Goal: Transaction & Acquisition: Purchase product/service

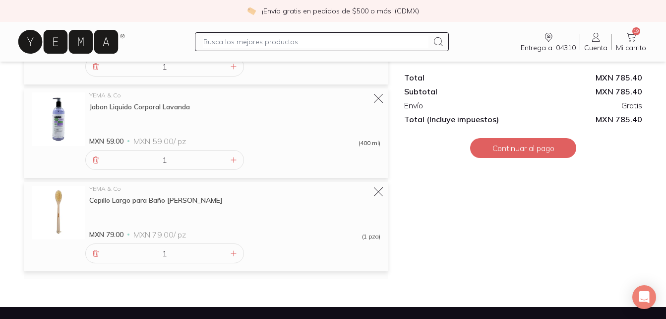
scroll to position [1237, 0]
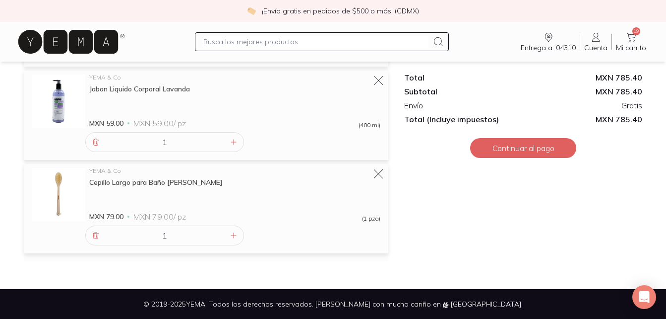
click at [599, 40] on icon at bounding box center [597, 37] width 12 height 12
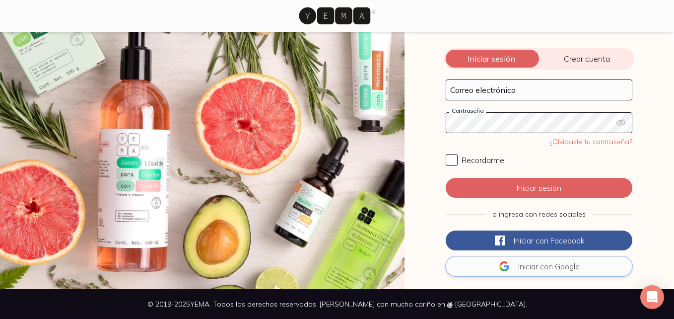
click at [529, 267] on span "Iniciar con" at bounding box center [535, 266] width 35 height 10
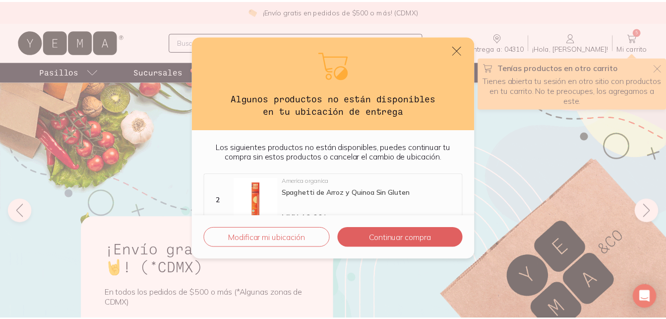
scroll to position [19, 0]
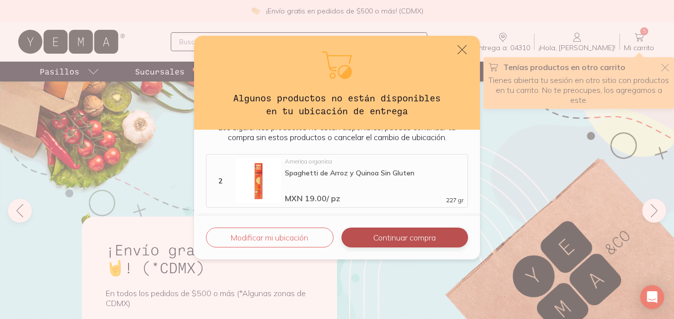
click at [408, 245] on button "Continuar compra" at bounding box center [404, 237] width 127 height 20
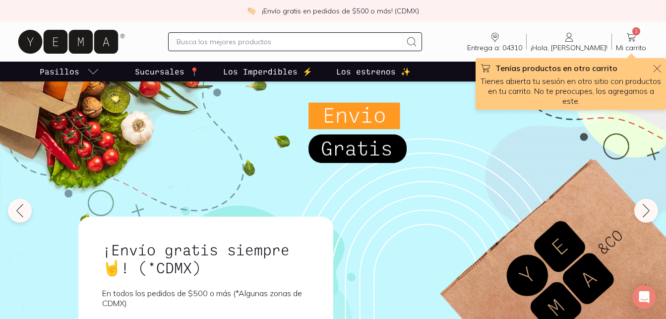
click at [629, 42] on icon at bounding box center [632, 37] width 12 height 12
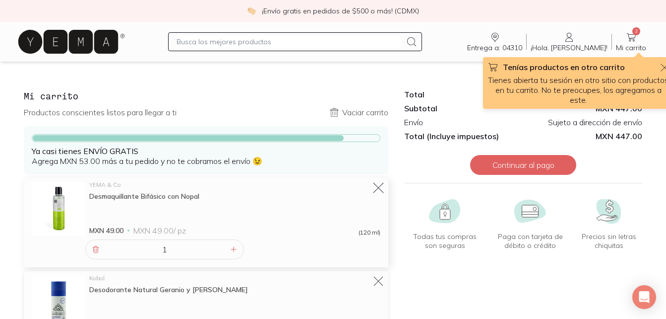
click at [376, 188] on icon at bounding box center [379, 188] width 14 height 14
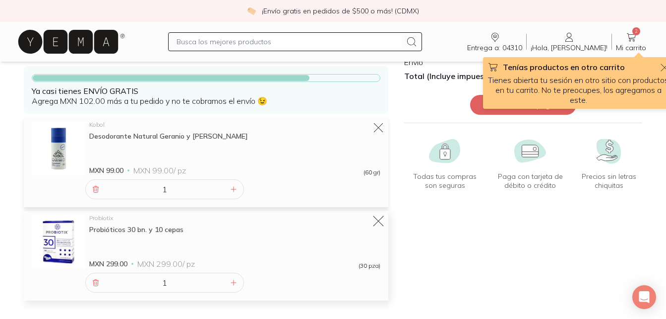
scroll to position [99, 0]
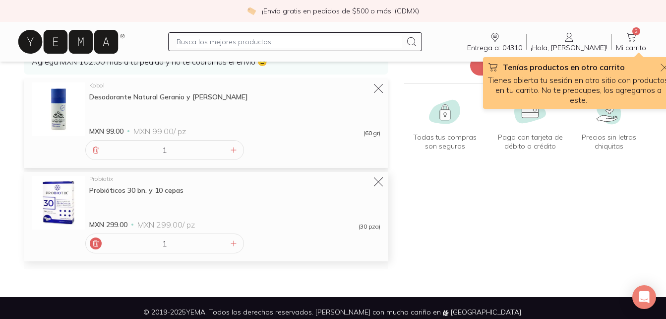
click at [101, 241] on div at bounding box center [96, 243] width 12 height 12
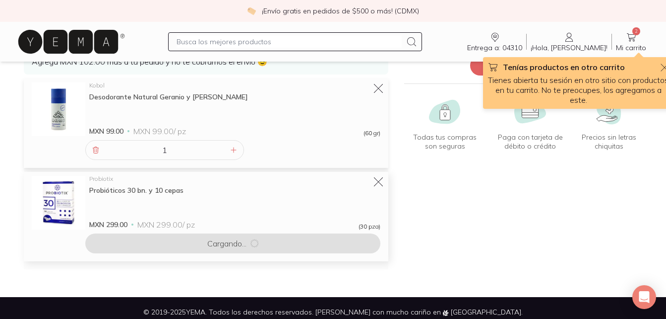
scroll to position [14, 0]
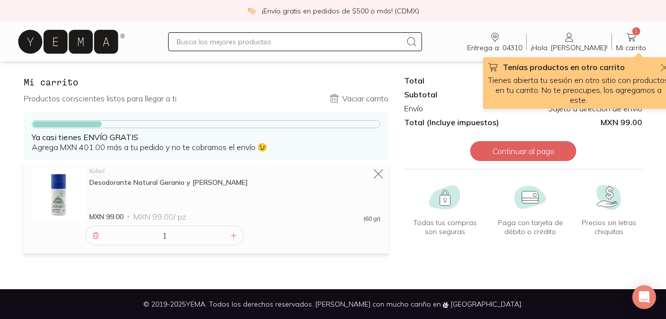
click at [523, 47] on span "Entrega a: 04310" at bounding box center [494, 47] width 55 height 9
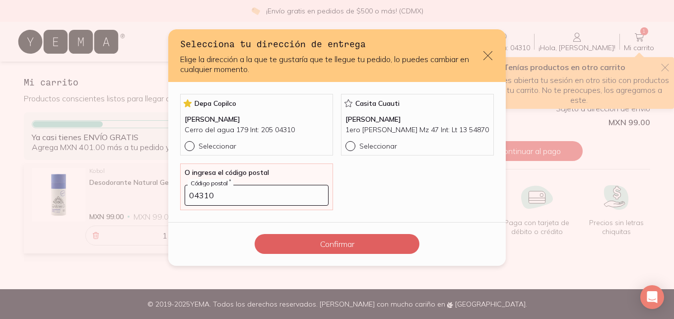
click at [588, 44] on div "Selecciona tu dirección de entrega Elige la dirección a la que te gustaría que …" at bounding box center [337, 159] width 674 height 319
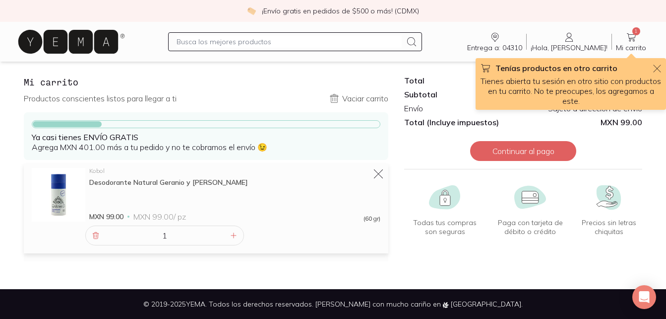
click at [533, 202] on icon at bounding box center [531, 197] width 16 height 12
click at [113, 49] on icon at bounding box center [68, 42] width 100 height 24
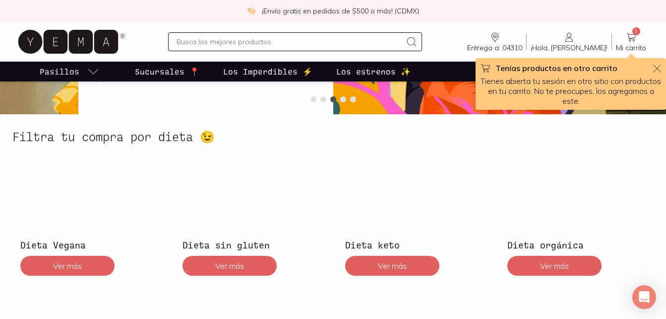
scroll to position [100, 0]
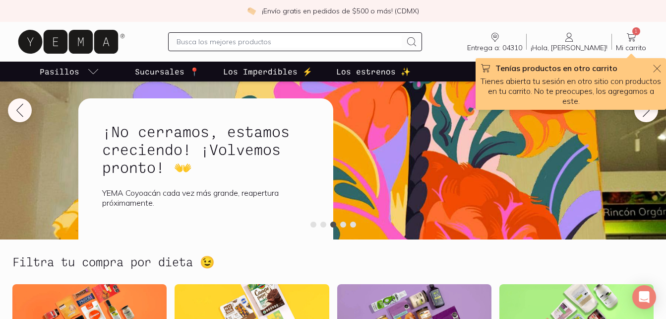
click at [376, 70] on p "Los estrenos ✨" at bounding box center [373, 72] width 74 height 12
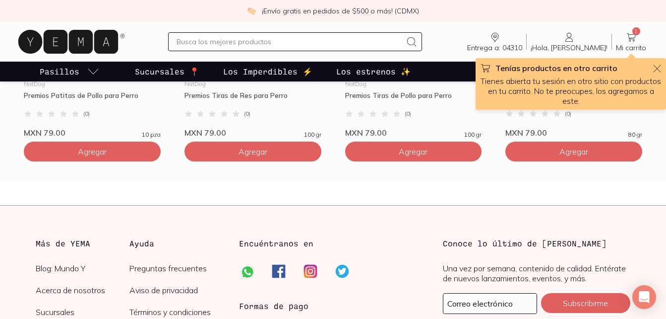
scroll to position [2779, 0]
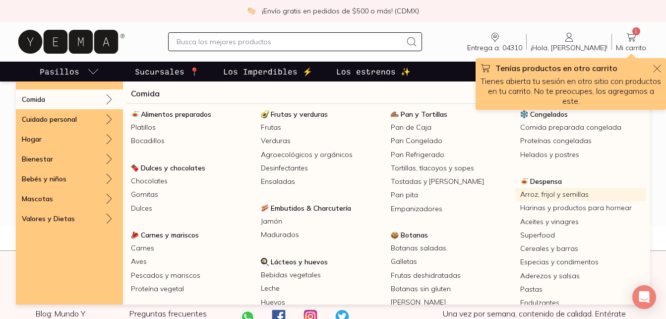
click at [551, 191] on link "Arroz, frijol y semillas" at bounding box center [582, 194] width 130 height 13
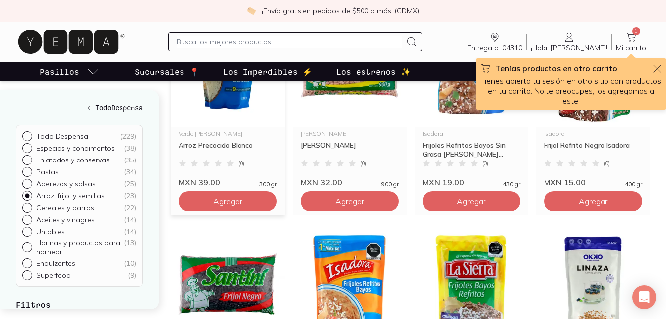
scroll to position [595, 0]
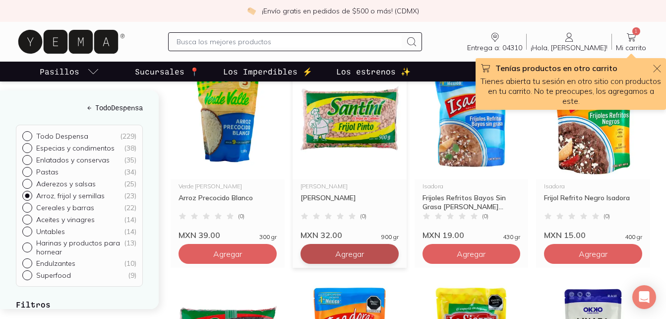
click at [364, 258] on span "Agregar" at bounding box center [349, 254] width 29 height 10
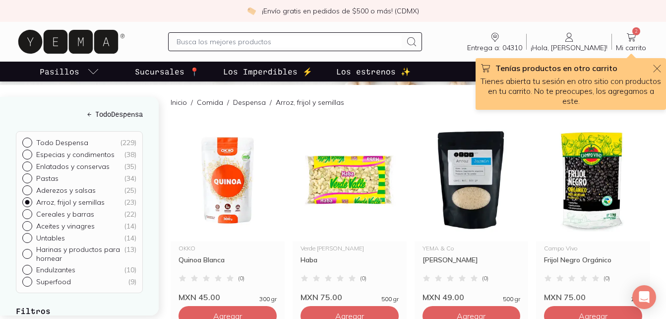
scroll to position [99, 0]
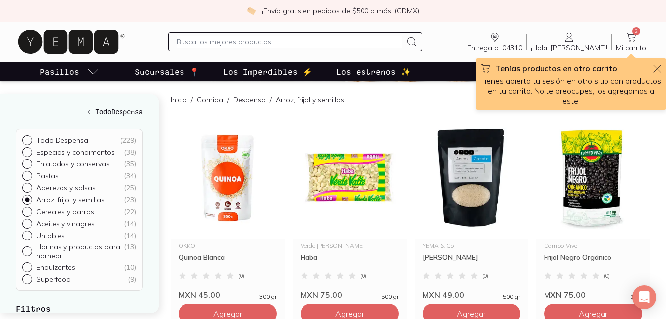
click at [291, 57] on div "Entrega a: 04310 04310 Buscar Buscar ¡Hola, [PERSON_NAME]! [PERSON_NAME] 2 Mi c…" at bounding box center [333, 42] width 635 height 32
click at [299, 49] on div at bounding box center [295, 41] width 254 height 19
click at [305, 36] on input "text" at bounding box center [289, 42] width 225 height 12
type input "garbanzo"
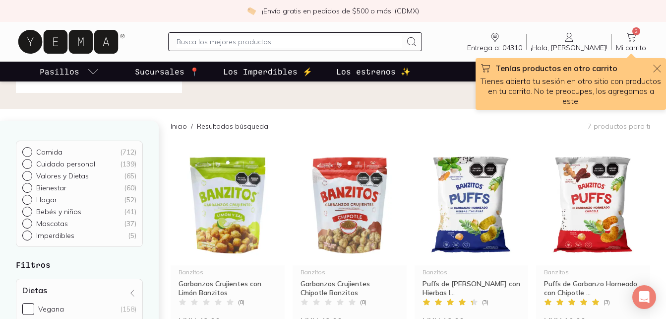
scroll to position [99, 0]
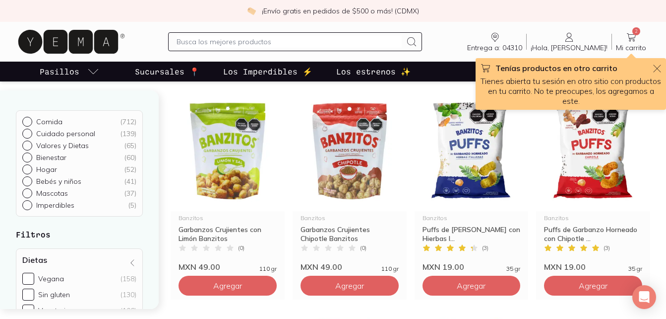
click at [249, 23] on div "Entrega a: 04310 04310 Buscar Buscar ¡Hola, [PERSON_NAME]! [PERSON_NAME] 2 Mi c…" at bounding box center [333, 42] width 666 height 40
click at [248, 43] on input "text" at bounding box center [289, 42] width 225 height 12
type input "avena"
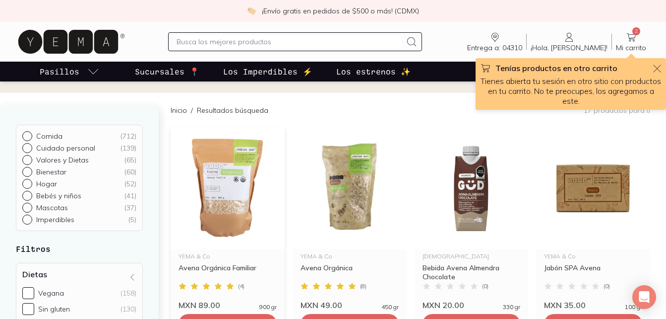
scroll to position [99, 0]
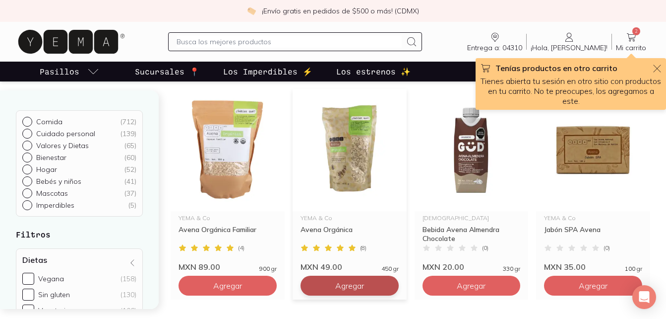
click at [367, 290] on button "Agregar" at bounding box center [350, 285] width 98 height 20
click at [636, 36] on icon at bounding box center [632, 37] width 12 height 12
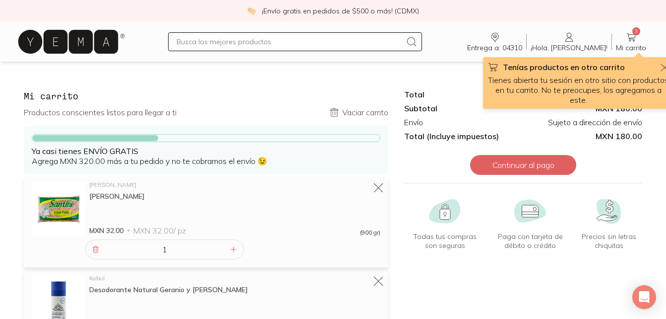
click at [294, 40] on input "text" at bounding box center [289, 42] width 225 height 12
type input "chia"
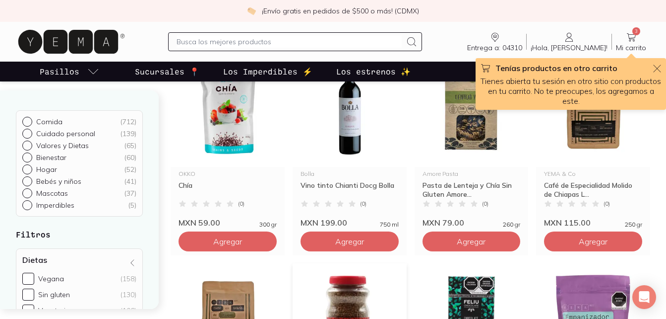
scroll to position [99, 0]
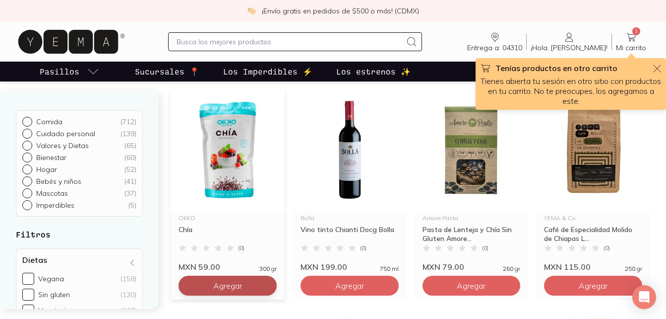
click at [219, 293] on button "Agregar" at bounding box center [228, 285] width 98 height 20
click at [289, 38] on input "text" at bounding box center [289, 42] width 225 height 12
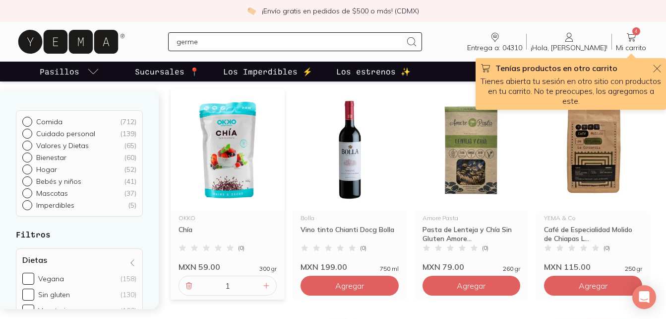
type input "germen"
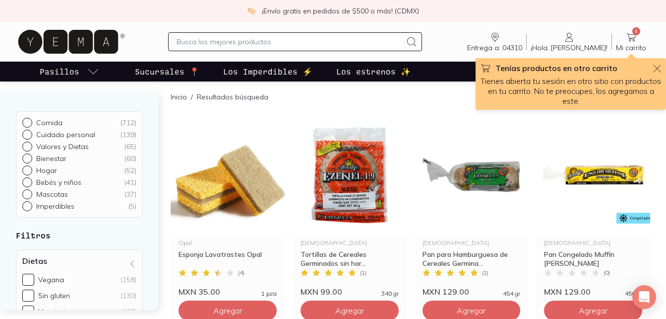
scroll to position [99, 0]
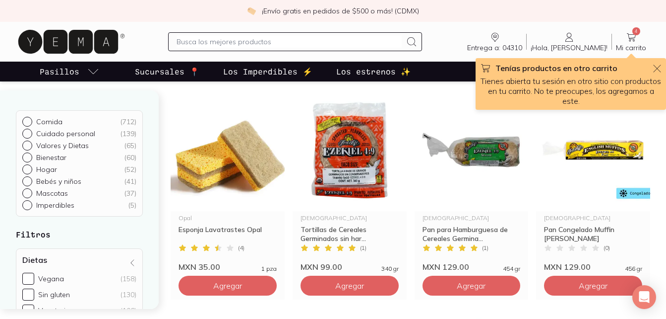
click at [297, 46] on input "text" at bounding box center [289, 42] width 225 height 12
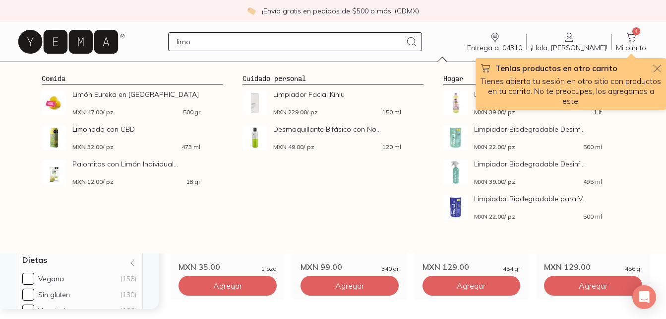
type input "limon"
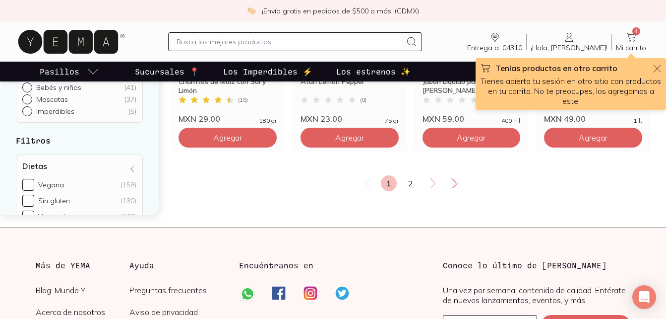
scroll to position [1340, 0]
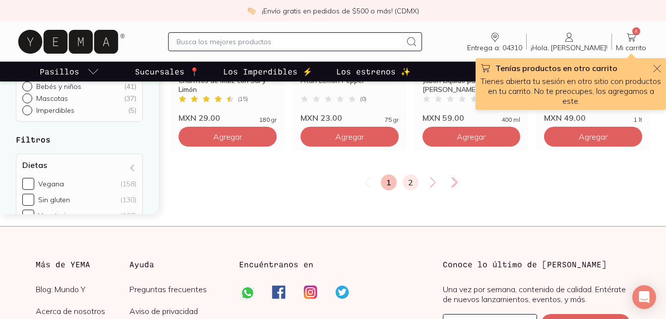
click at [410, 182] on link "2" at bounding box center [411, 182] width 16 height 16
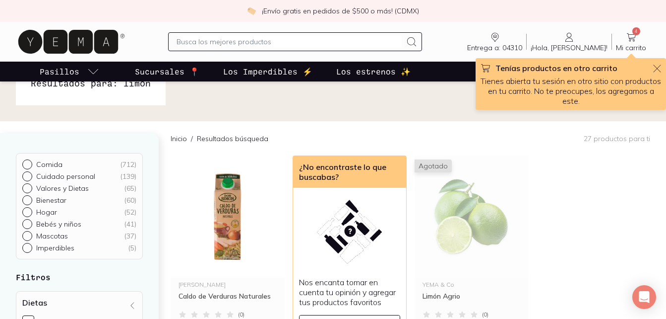
scroll to position [99, 0]
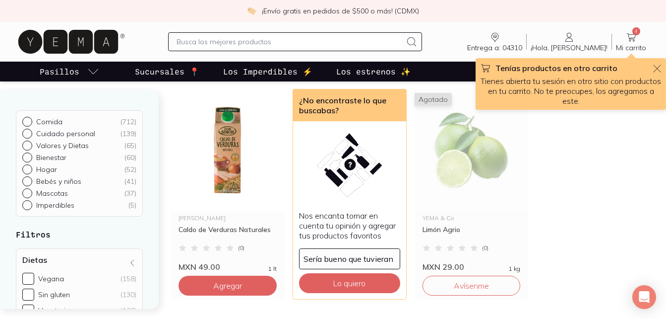
click at [314, 44] on input "text" at bounding box center [289, 42] width 225 height 12
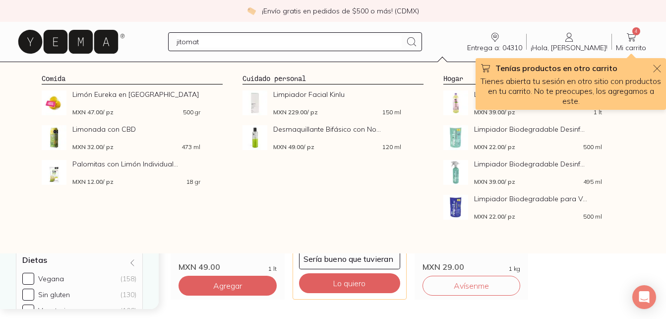
type input "jitomate"
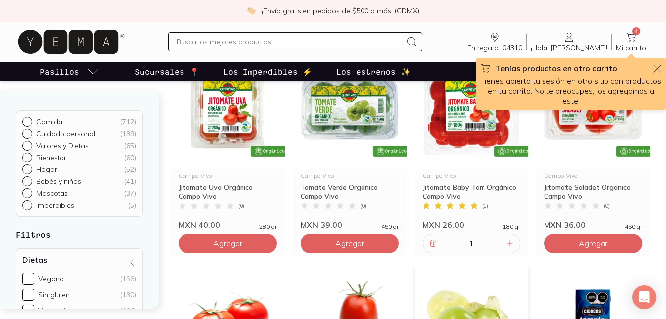
scroll to position [149, 0]
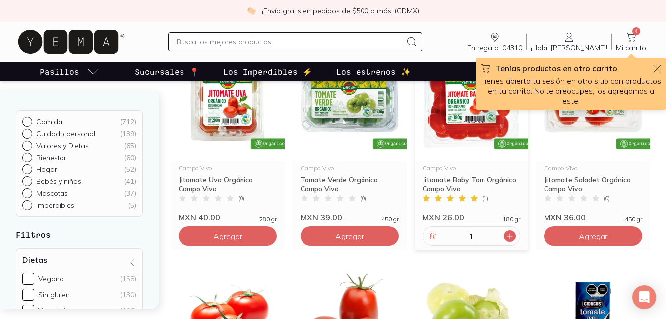
click at [512, 237] on icon at bounding box center [510, 236] width 8 height 8
click at [432, 239] on icon at bounding box center [433, 236] width 8 height 8
type input "1"
click at [658, 67] on icon "button" at bounding box center [658, 69] width 8 height 8
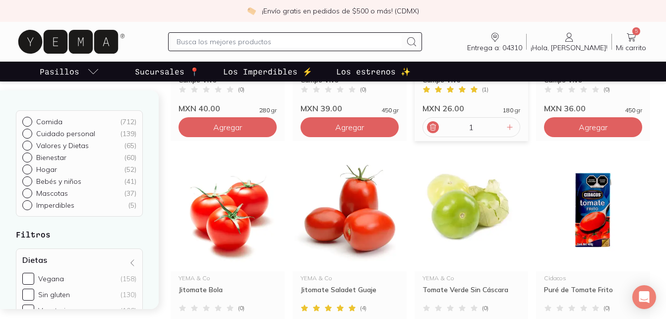
scroll to position [198, 0]
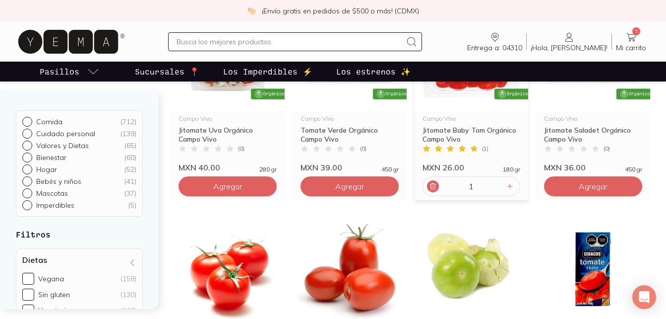
click at [632, 42] on icon at bounding box center [632, 37] width 12 height 12
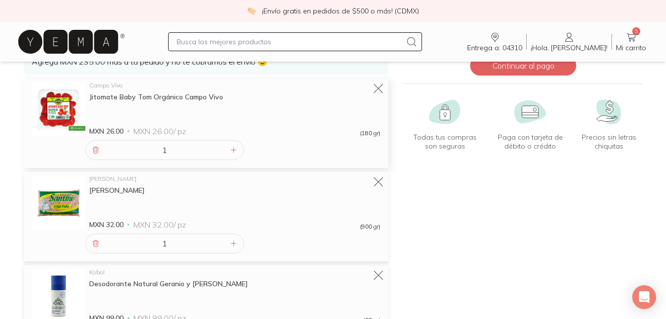
scroll to position [248, 0]
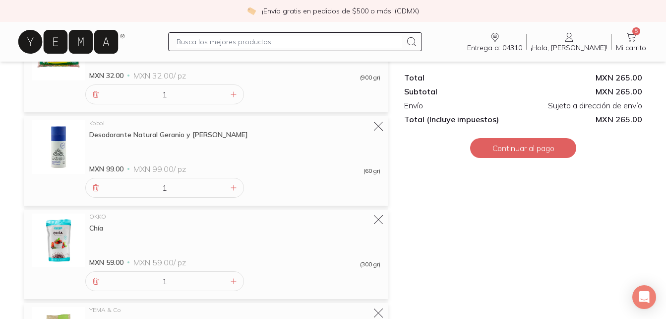
click at [294, 34] on div at bounding box center [295, 41] width 254 height 19
drag, startPoint x: 294, startPoint y: 34, endPoint x: 285, endPoint y: 41, distance: 11.3
click at [285, 41] on input "text" at bounding box center [289, 42] width 225 height 12
type input "o"
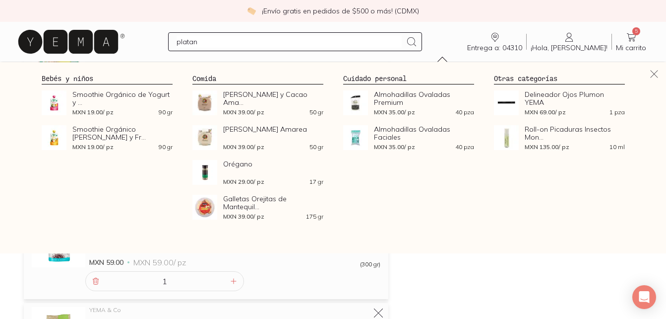
type input "platano"
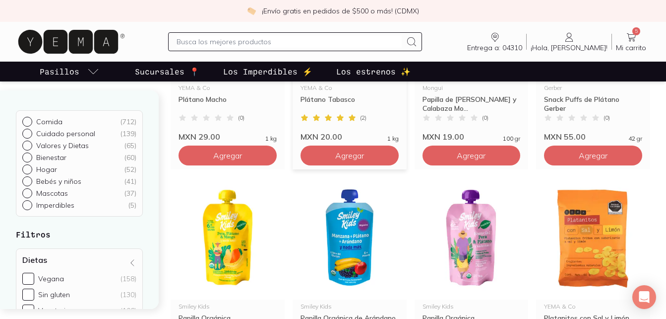
scroll to position [149, 0]
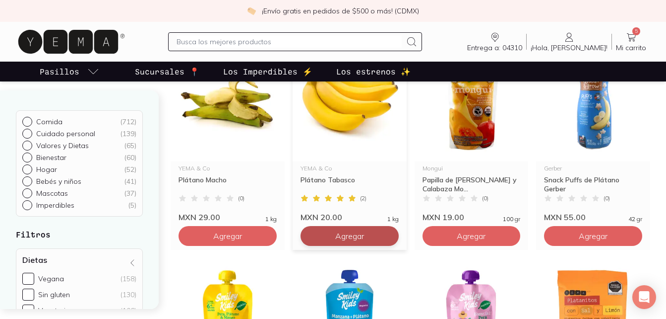
click at [328, 228] on button "Agregar" at bounding box center [350, 236] width 98 height 20
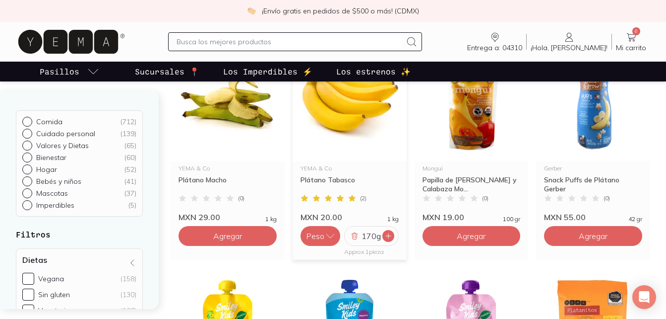
click at [390, 236] on icon at bounding box center [388, 235] width 5 height 5
click at [644, 34] on link "6 Mi carrito Carrito" at bounding box center [631, 41] width 38 height 21
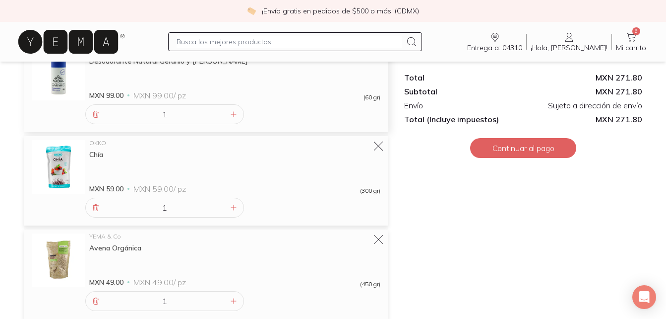
scroll to position [447, 0]
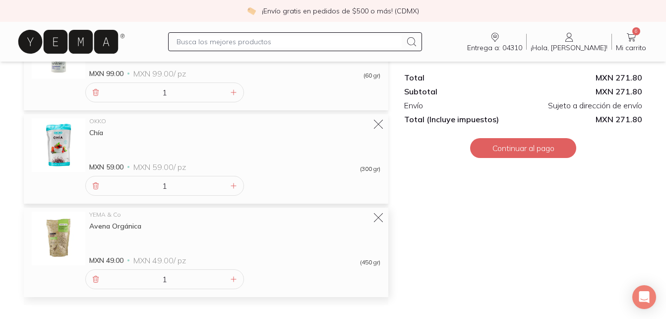
click at [229, 283] on div "1" at bounding box center [164, 279] width 159 height 20
click at [237, 279] on icon at bounding box center [234, 279] width 8 height 8
click at [97, 279] on icon at bounding box center [96, 279] width 8 height 8
type input "1"
click at [97, 279] on icon at bounding box center [96, 279] width 8 height 8
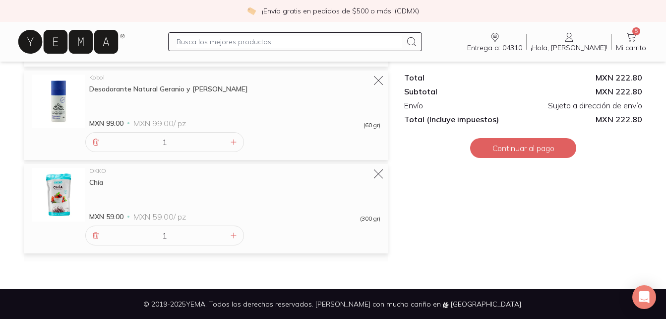
scroll to position [397, 0]
click at [249, 39] on input "text" at bounding box center [289, 42] width 225 height 12
type input "avena"
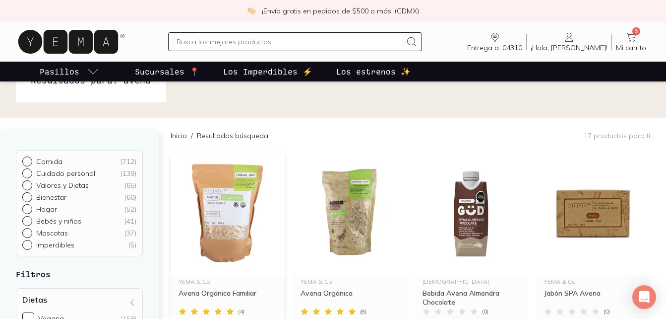
scroll to position [149, 0]
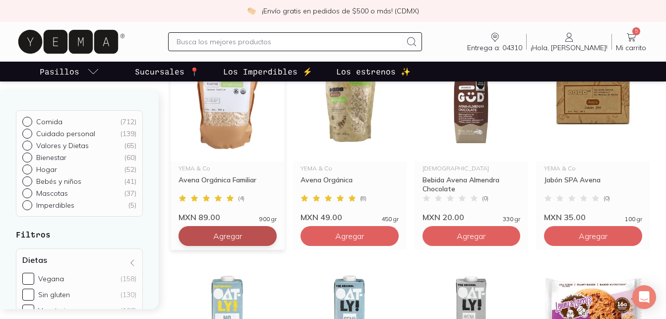
click at [203, 228] on button "Agregar" at bounding box center [228, 236] width 98 height 20
click at [237, 123] on img at bounding box center [228, 100] width 114 height 122
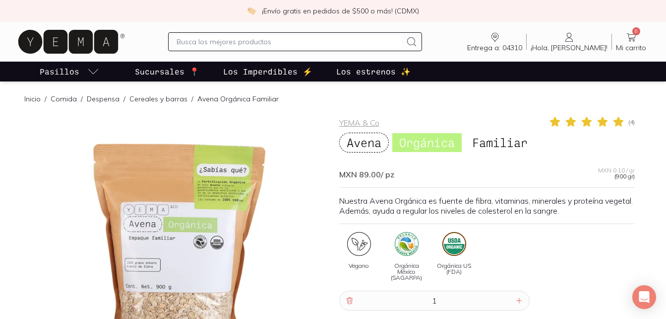
click at [633, 43] on span "Mi carrito" at bounding box center [631, 47] width 30 height 9
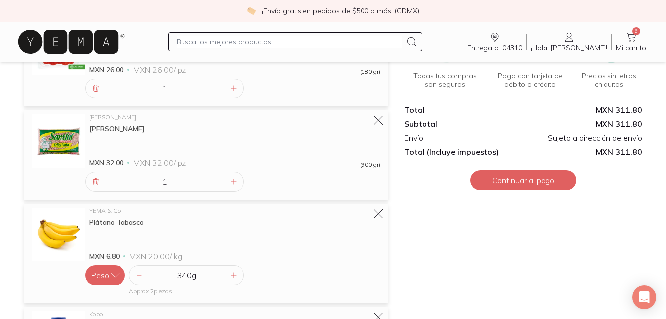
scroll to position [198, 0]
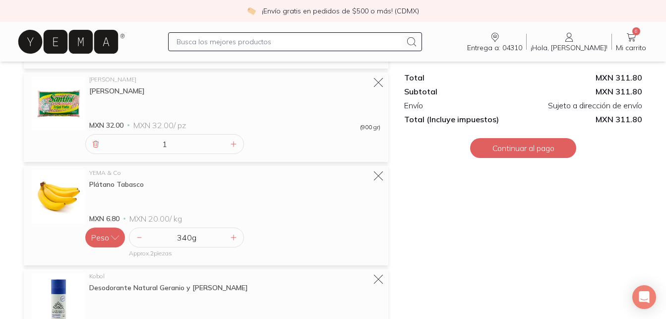
click at [278, 47] on input "text" at bounding box center [289, 42] width 225 height 12
type input "tortillas"
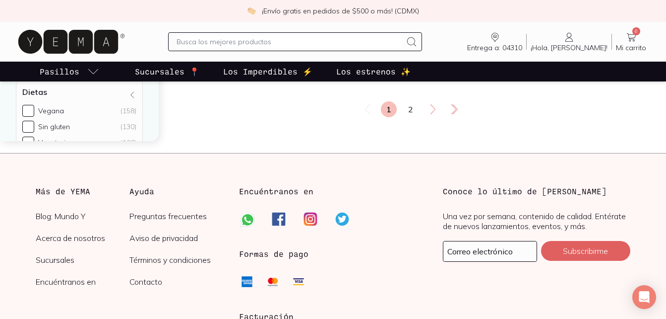
scroll to position [1439, 0]
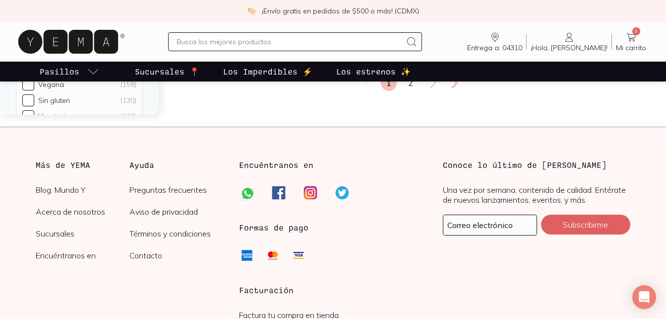
click at [332, 51] on div at bounding box center [295, 41] width 254 height 19
drag, startPoint x: 332, startPoint y: 51, endPoint x: 395, endPoint y: 45, distance: 63.3
click at [395, 45] on input "text" at bounding box center [289, 42] width 225 height 12
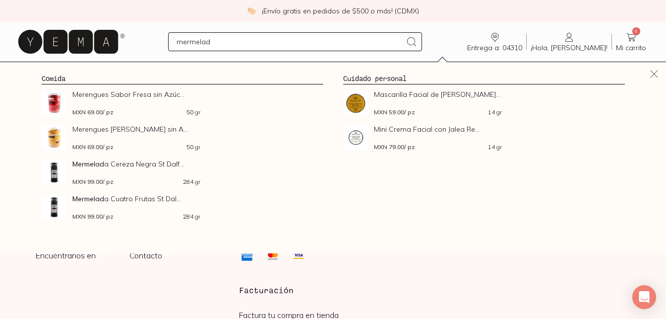
type input "mermelada"
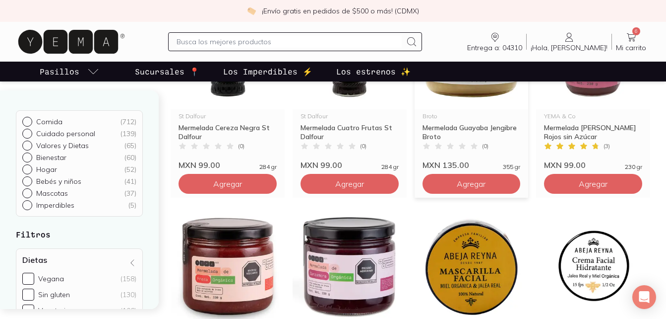
scroll to position [298, 0]
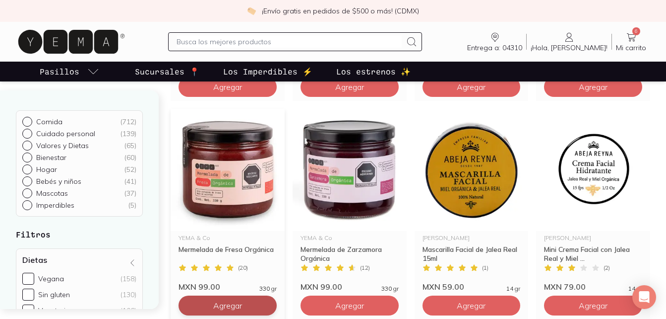
click at [237, 305] on span "Agregar" at bounding box center [227, 305] width 29 height 10
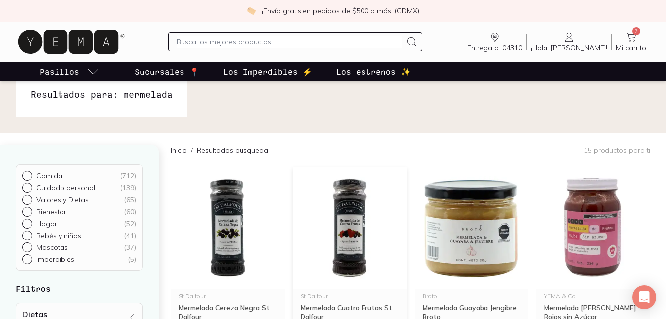
scroll to position [0, 0]
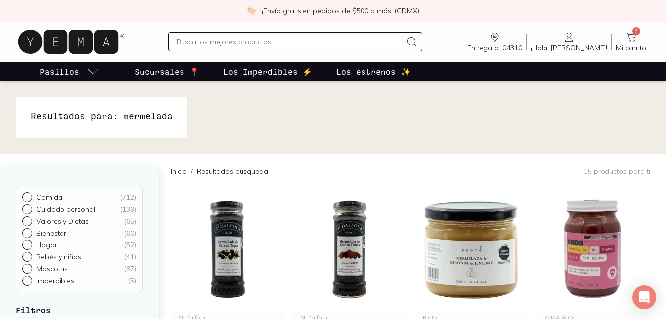
click at [625, 42] on link "7 Mi carrito Carrito" at bounding box center [631, 41] width 38 height 21
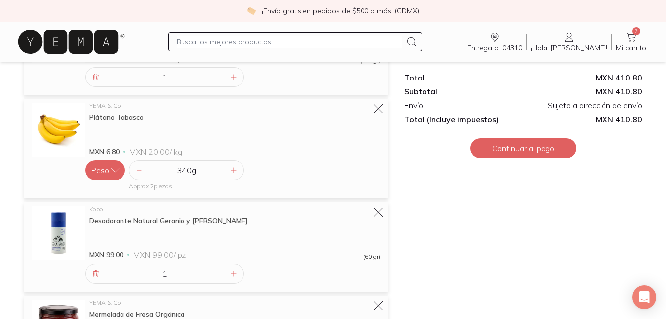
scroll to position [298, 0]
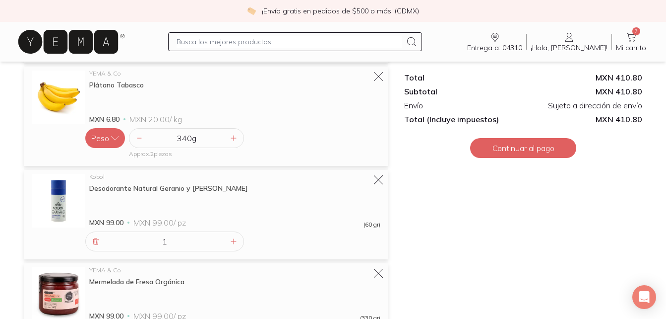
click at [287, 42] on input "text" at bounding box center [289, 42] width 225 height 12
type input "leche vegetal"
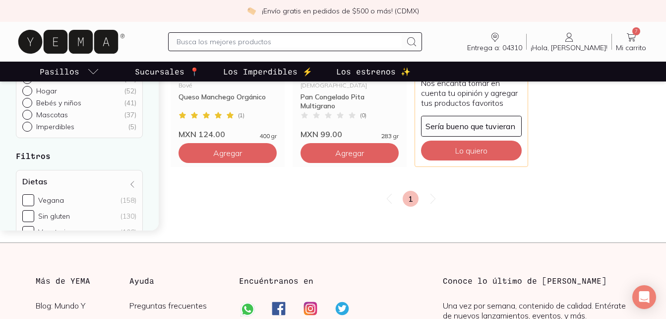
scroll to position [893, 0]
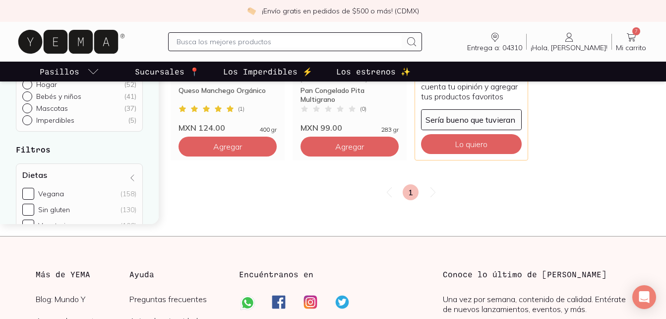
click at [436, 193] on icon at bounding box center [433, 192] width 12 height 12
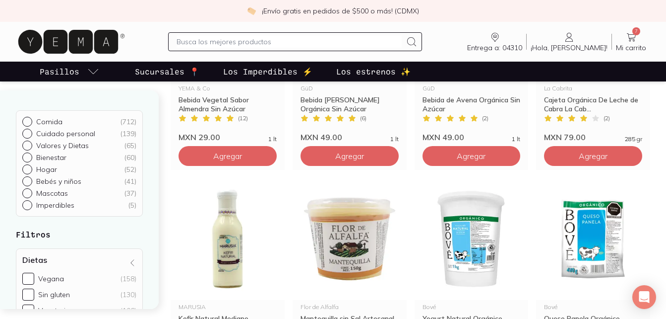
scroll to position [447, 0]
click at [293, 46] on input "text" at bounding box center [289, 42] width 225 height 12
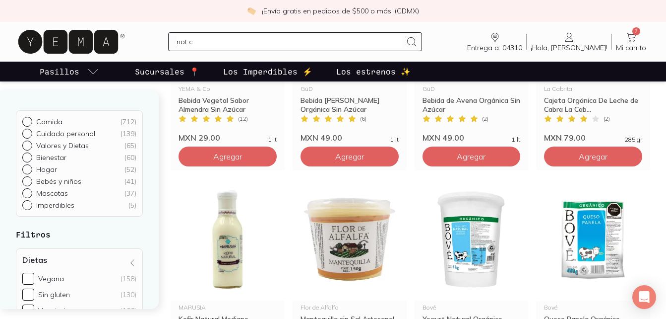
type input "not co"
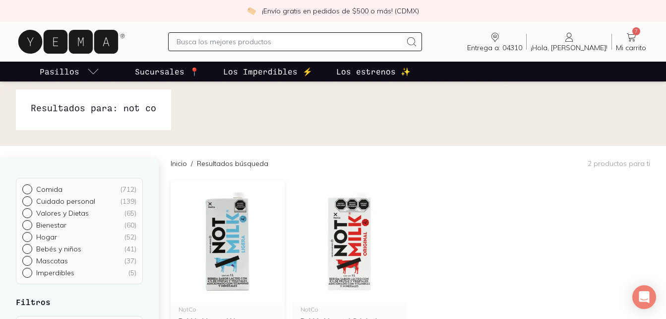
scroll to position [99, 0]
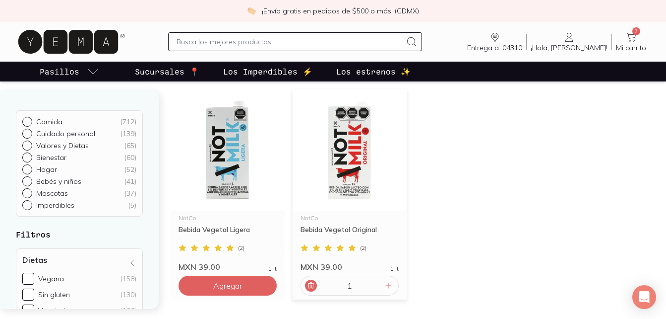
click at [311, 285] on icon at bounding box center [311, 285] width 8 height 8
click at [322, 286] on button "Agregar" at bounding box center [350, 285] width 98 height 20
click at [394, 286] on div at bounding box center [389, 285] width 12 height 12
type input "2"
click at [633, 48] on span "Mi carrito" at bounding box center [631, 47] width 30 height 9
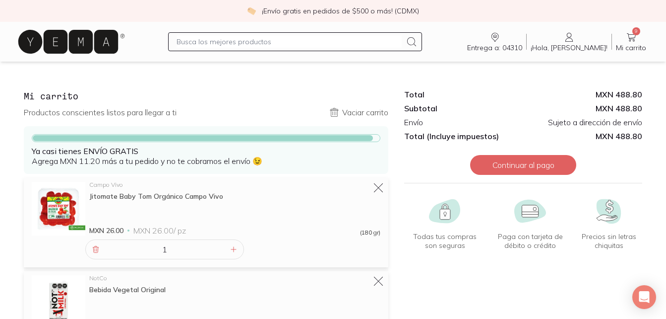
click at [253, 41] on input "text" at bounding box center [289, 42] width 225 height 12
type input "arroz"
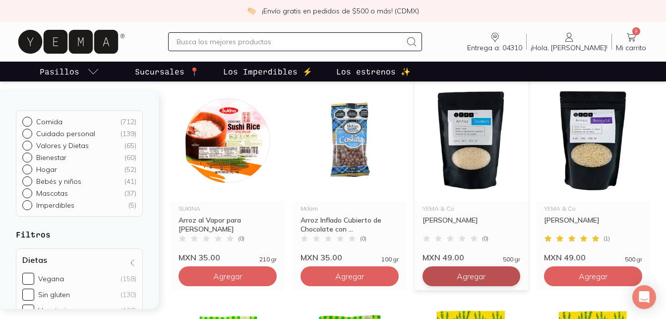
scroll to position [99, 0]
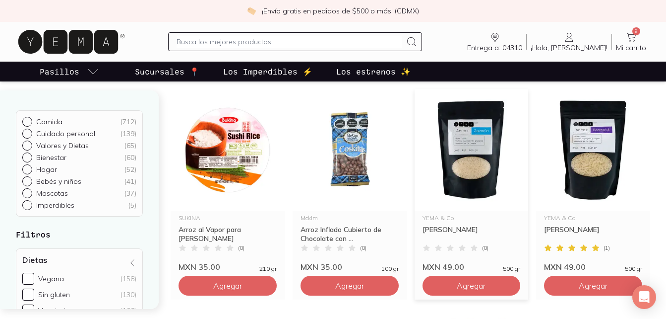
click at [446, 194] on img at bounding box center [472, 150] width 114 height 122
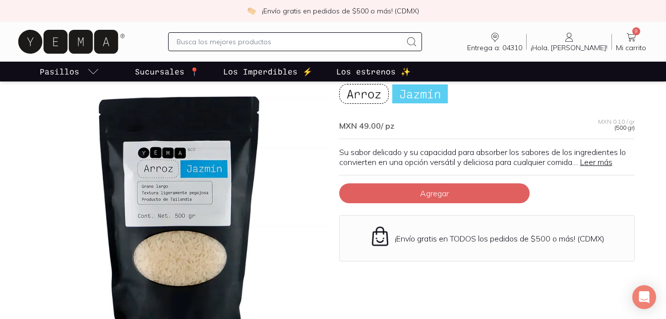
scroll to position [50, 0]
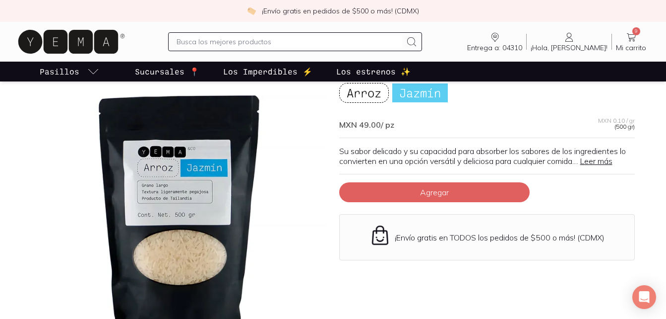
click at [592, 161] on link "Leer más" at bounding box center [597, 161] width 32 height 10
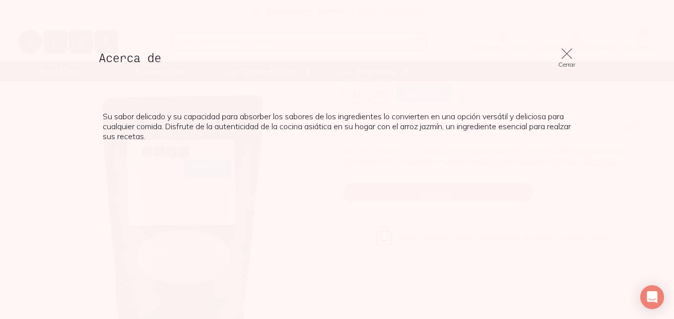
click at [565, 54] on icon at bounding box center [567, 54] width 14 height 14
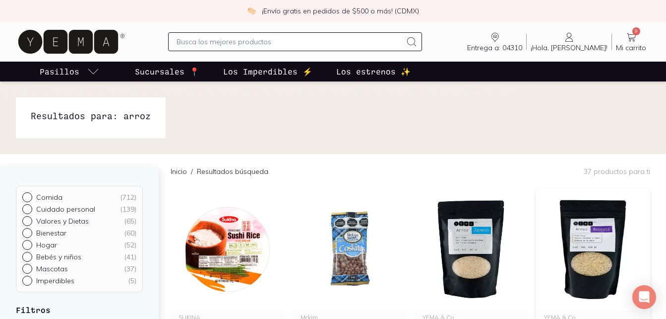
click at [573, 245] on img at bounding box center [593, 249] width 114 height 122
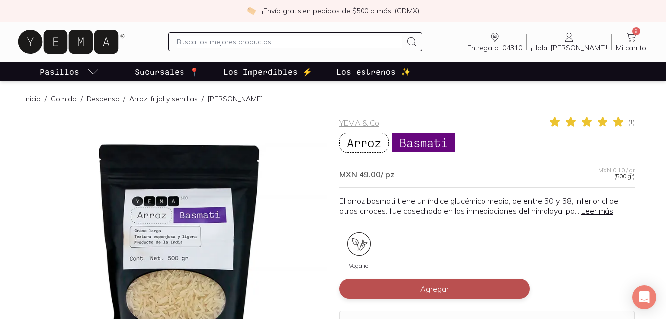
click at [455, 292] on button "Agregar" at bounding box center [434, 288] width 191 height 20
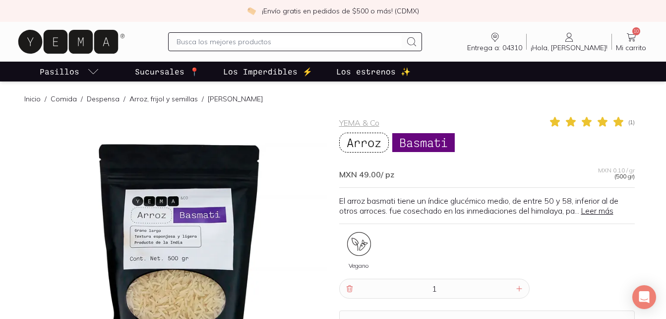
click at [317, 36] on input "text" at bounding box center [289, 42] width 225 height 12
type input "p"
type input "fideos"
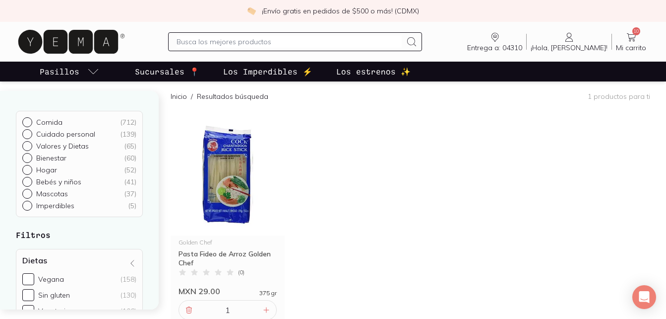
scroll to position [99, 0]
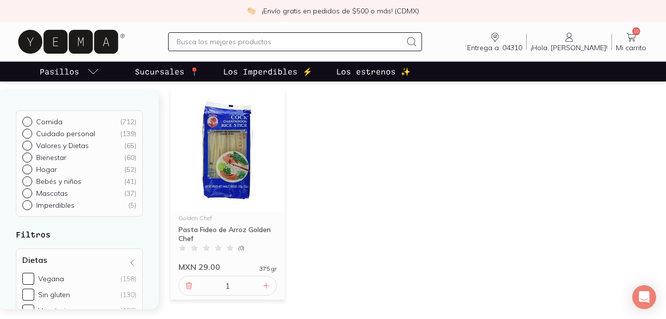
click at [192, 232] on div "Pasta Fideo de Arroz Golden Chef" at bounding box center [228, 234] width 98 height 18
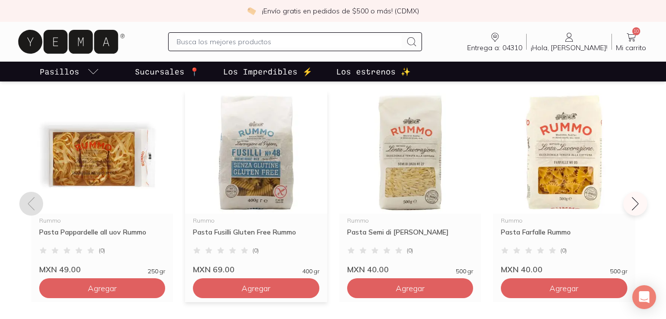
scroll to position [744, 0]
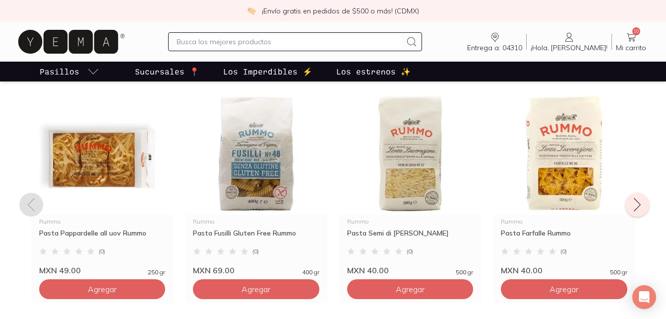
click at [637, 203] on icon at bounding box center [638, 205] width 16 height 16
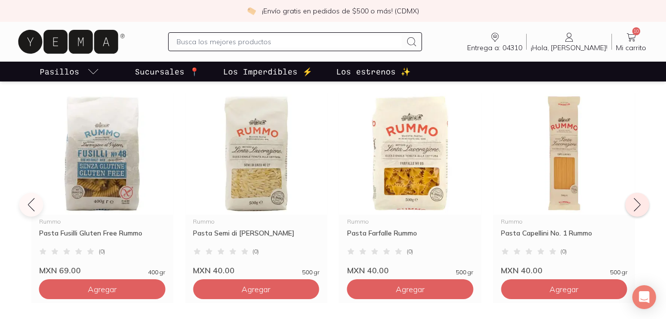
click at [637, 203] on icon at bounding box center [638, 205] width 16 height 16
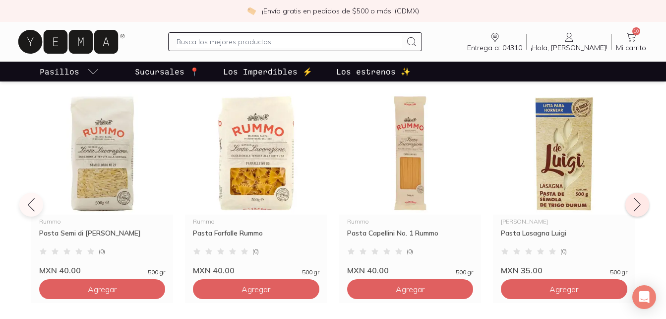
click at [637, 203] on icon at bounding box center [638, 205] width 16 height 16
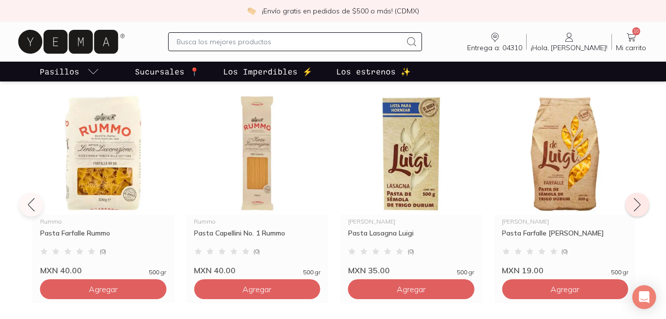
click at [637, 203] on icon at bounding box center [638, 205] width 16 height 16
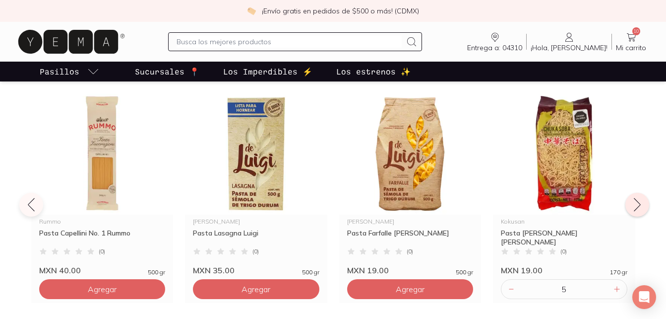
click at [637, 203] on icon at bounding box center [638, 205] width 16 height 16
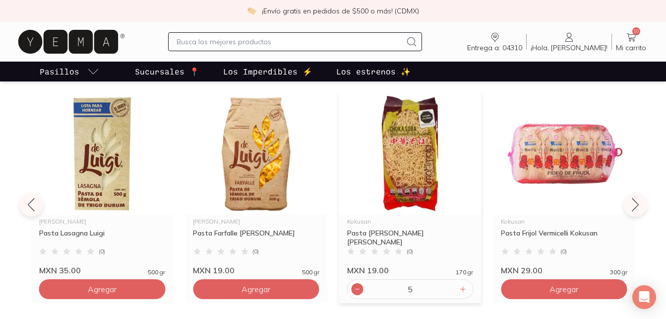
click at [356, 289] on icon at bounding box center [358, 289] width 8 height 8
type input "1"
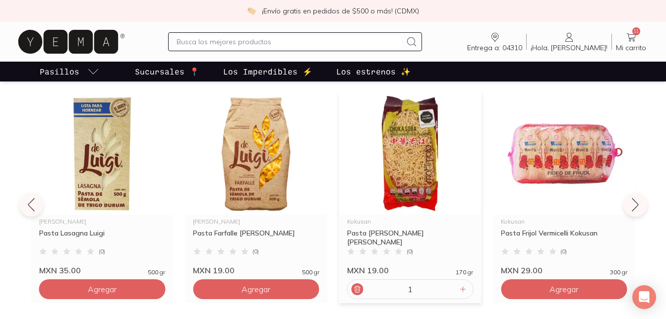
click at [356, 289] on icon at bounding box center [358, 289] width 8 height 8
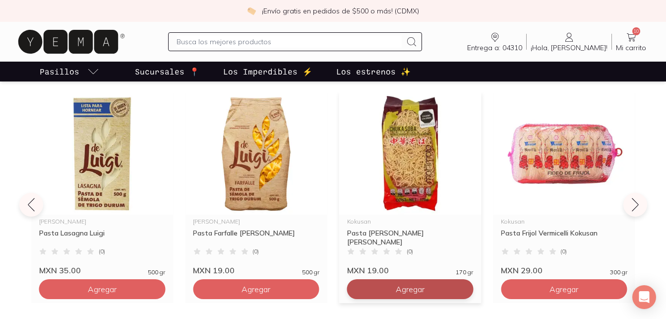
click at [443, 288] on button "Agregar" at bounding box center [410, 289] width 127 height 20
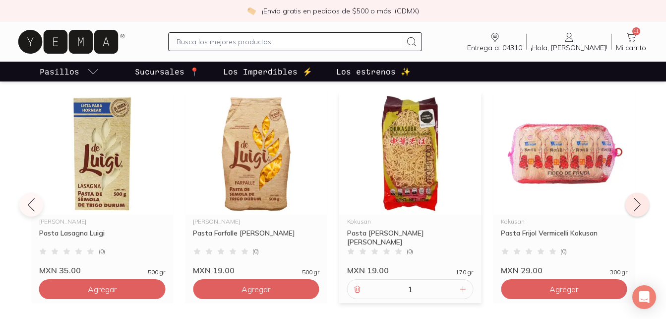
click at [631, 199] on icon at bounding box center [638, 205] width 16 height 16
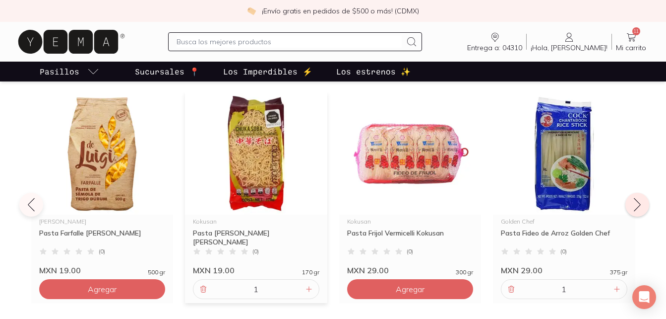
click at [644, 203] on icon at bounding box center [638, 205] width 16 height 16
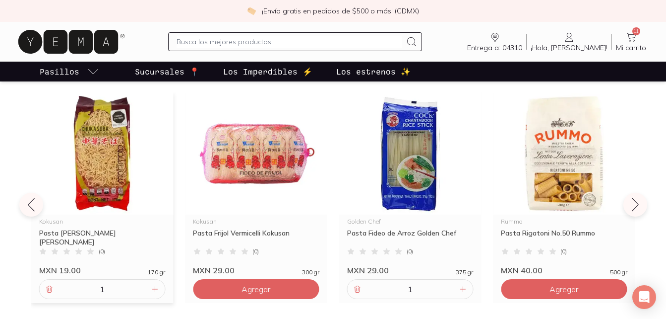
click at [319, 37] on input "text" at bounding box center [289, 42] width 225 height 12
type input "brocoli"
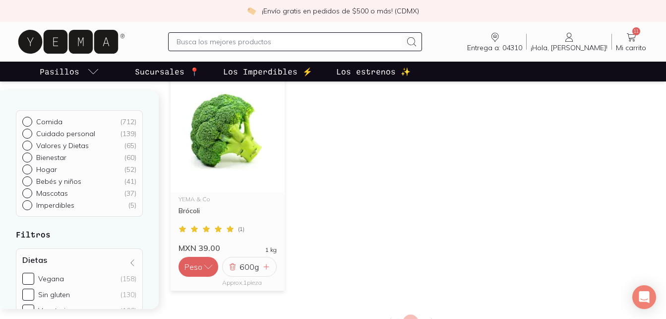
scroll to position [149, 0]
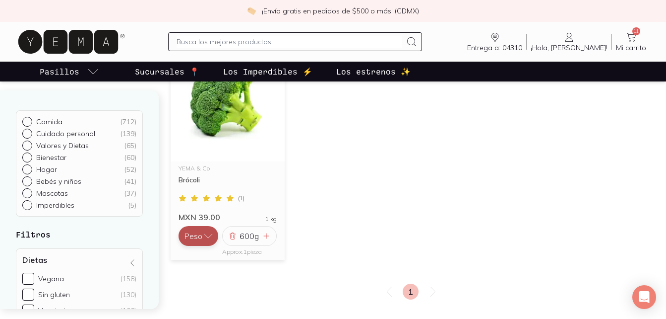
click at [196, 238] on button "Peso" at bounding box center [199, 236] width 40 height 20
click at [193, 218] on button "Pieza" at bounding box center [199, 216] width 40 height 20
type input "1"
click at [197, 233] on button "Pieza" at bounding box center [199, 236] width 40 height 20
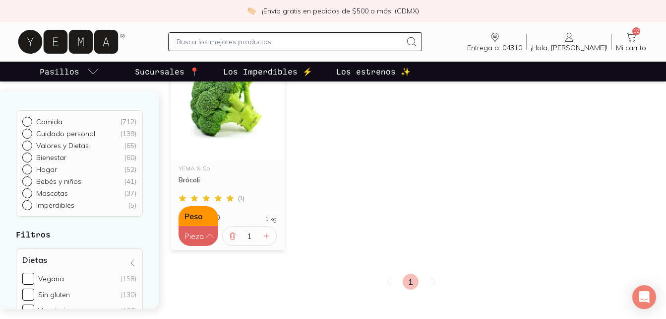
click at [196, 220] on button "Peso" at bounding box center [199, 216] width 40 height 20
click at [644, 43] on span "Mi carrito" at bounding box center [631, 47] width 30 height 9
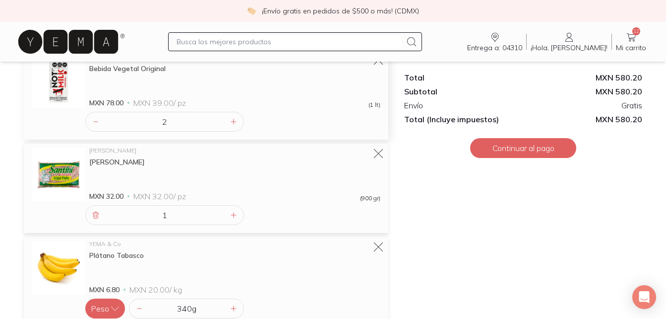
scroll to position [222, 0]
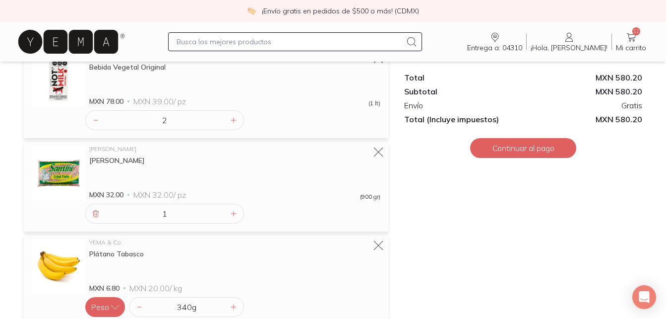
click at [282, 40] on input "text" at bounding box center [289, 42] width 225 height 12
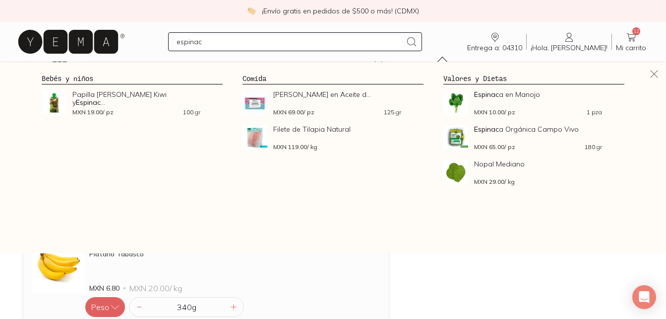
type input "espinaca"
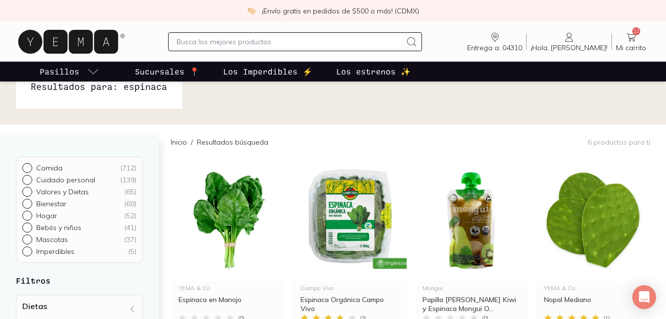
scroll to position [99, 0]
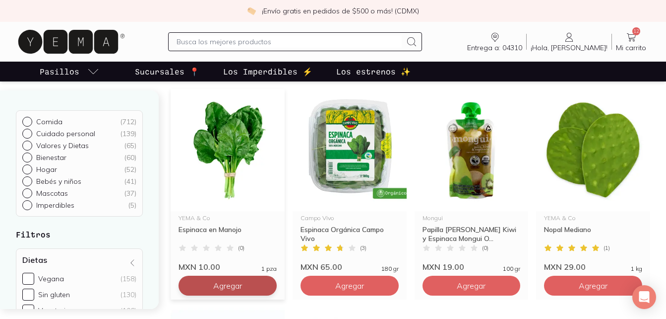
click at [250, 285] on button "Agregar" at bounding box center [228, 285] width 98 height 20
click at [368, 46] on input "text" at bounding box center [289, 42] width 225 height 12
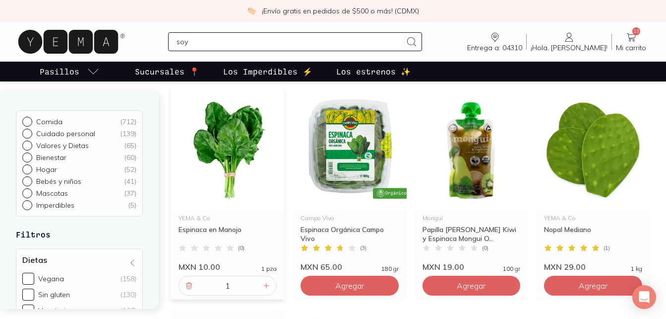
type input "soya"
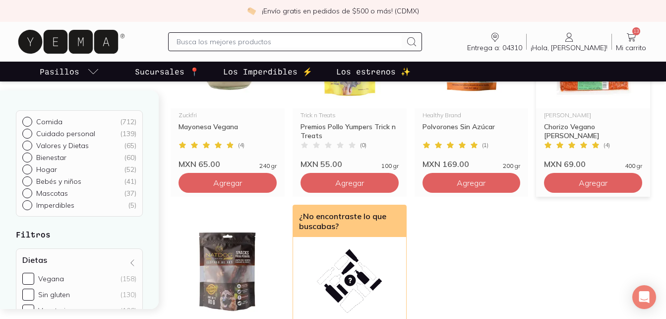
scroll to position [347, 0]
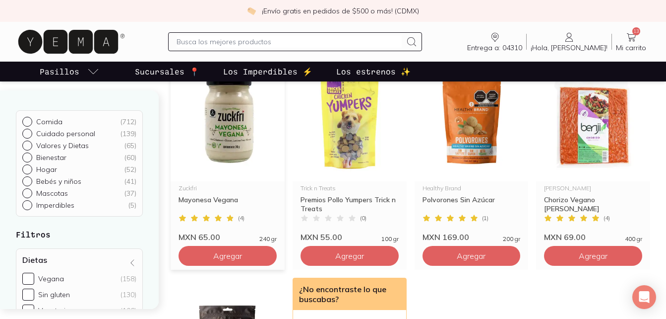
click at [214, 200] on div "Mayonesa Vegana" at bounding box center [228, 204] width 98 height 18
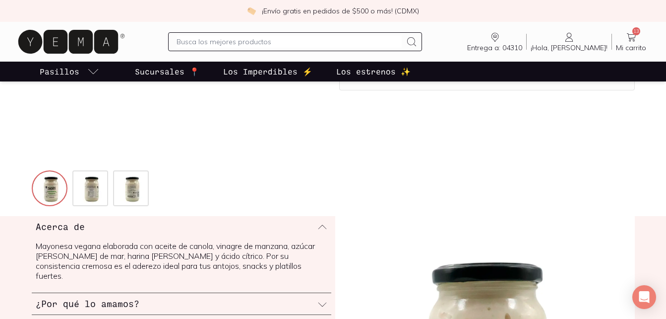
scroll to position [150, 0]
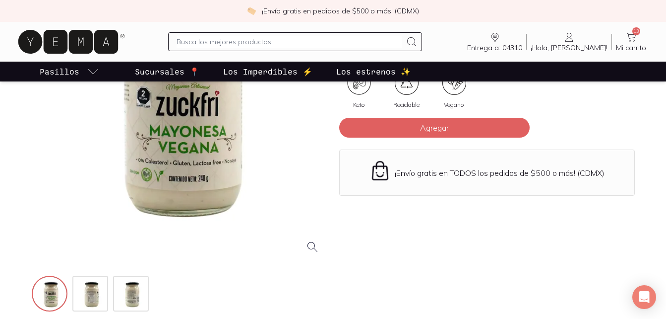
click at [391, 117] on div "Keto Reciclable Vegano" at bounding box center [487, 94] width 296 height 47
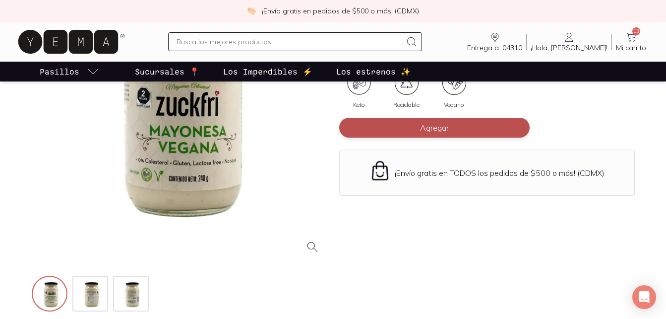
click at [390, 122] on button "Agregar" at bounding box center [434, 128] width 191 height 20
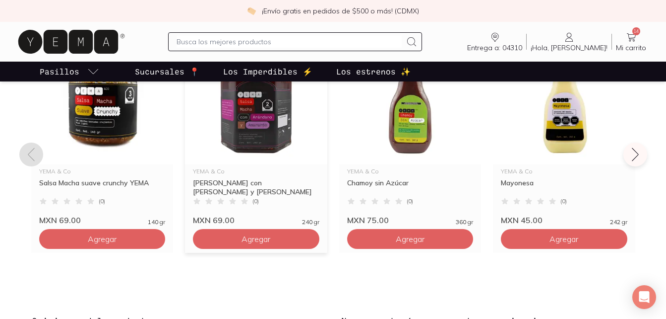
scroll to position [795, 0]
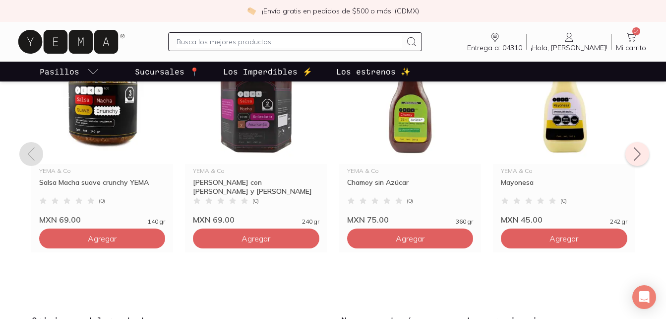
click at [631, 165] on div "YEMA & Co Mayonesa ( 0 ) MXN 45.00 242 gr" at bounding box center [564, 194] width 142 height 61
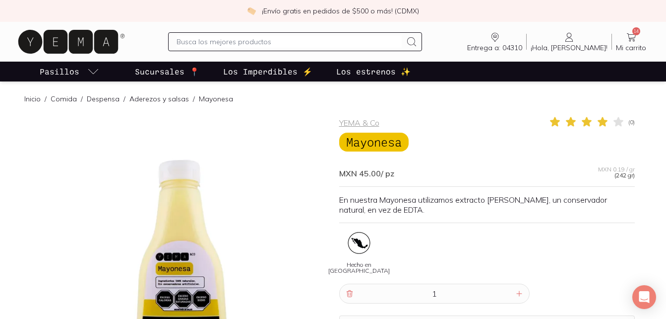
click at [331, 45] on input "text" at bounding box center [289, 42] width 225 height 12
type input "lechuga"
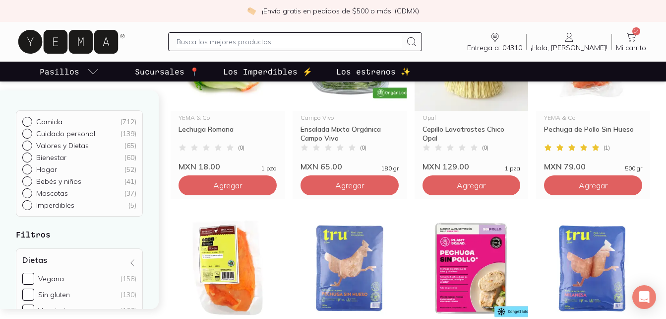
scroll to position [149, 0]
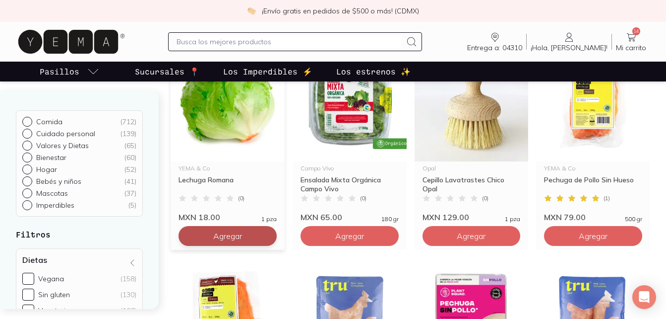
click at [217, 237] on span "Agregar" at bounding box center [227, 236] width 29 height 10
click at [281, 43] on input "text" at bounding box center [289, 42] width 225 height 12
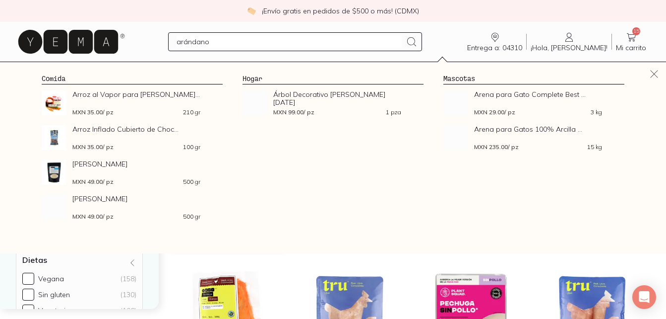
type input "arándanos"
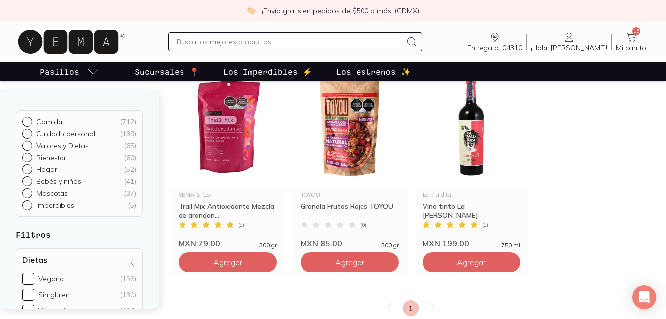
scroll to position [1042, 0]
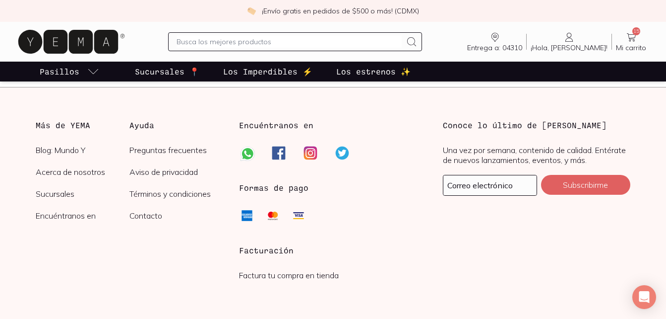
click at [640, 43] on span "Mi carrito" at bounding box center [631, 47] width 30 height 9
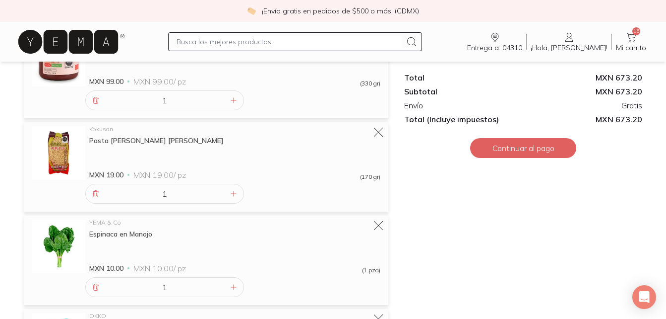
scroll to position [794, 0]
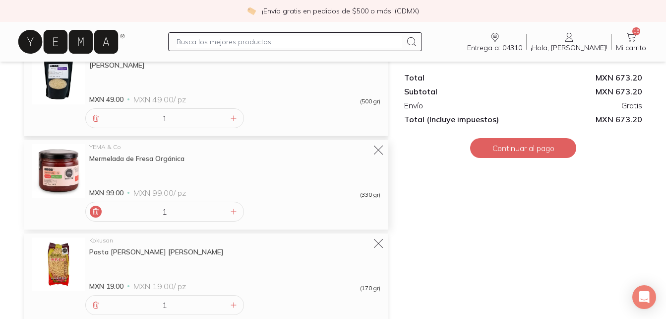
click at [97, 211] on icon at bounding box center [96, 211] width 8 height 8
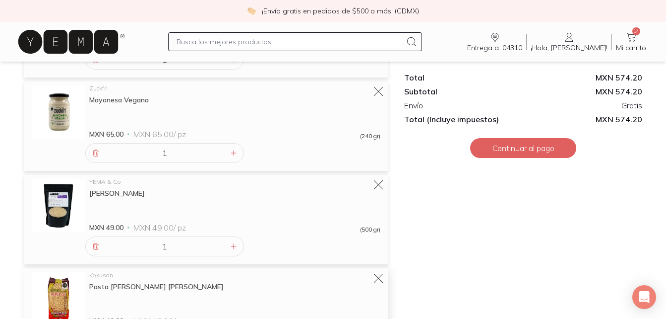
scroll to position [645, 0]
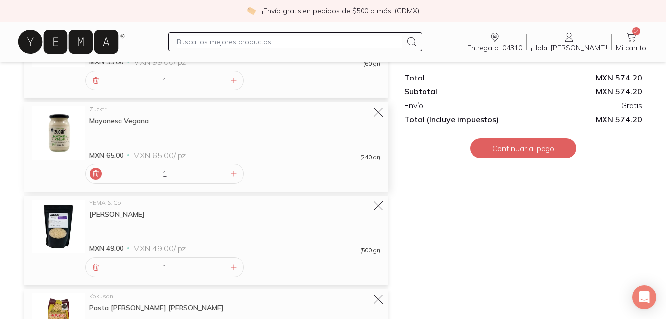
click at [99, 176] on icon at bounding box center [96, 174] width 8 height 8
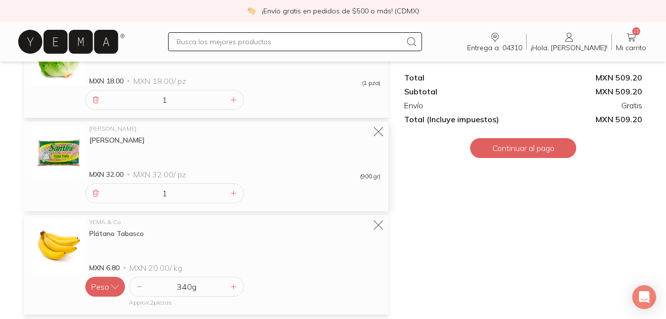
scroll to position [347, 0]
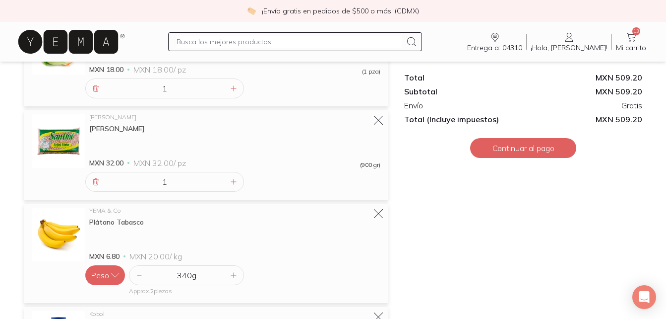
click at [273, 52] on div "Entrega a: 04310 04310 Buscar Buscar ¡Hola, [PERSON_NAME]! [PERSON_NAME] 13 Mi …" at bounding box center [333, 42] width 635 height 32
click at [274, 46] on input "text" at bounding box center [289, 42] width 225 height 12
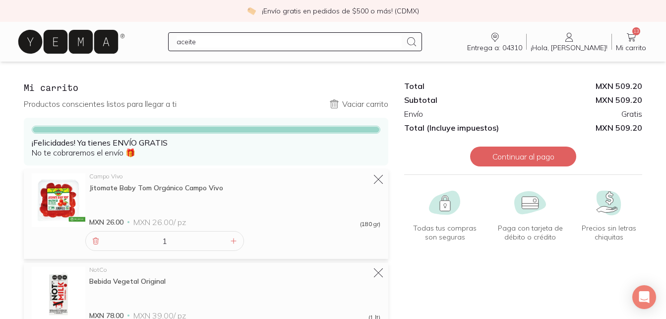
scroll to position [0, 0]
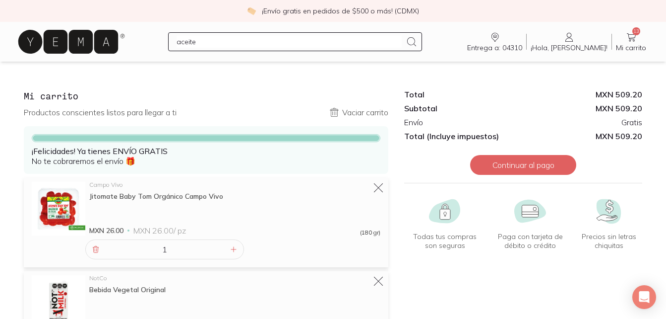
click at [264, 44] on input "aceite" at bounding box center [289, 42] width 225 height 12
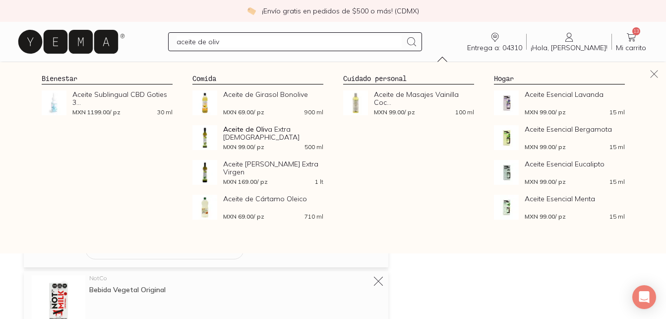
type input "aceite [PERSON_NAME]"
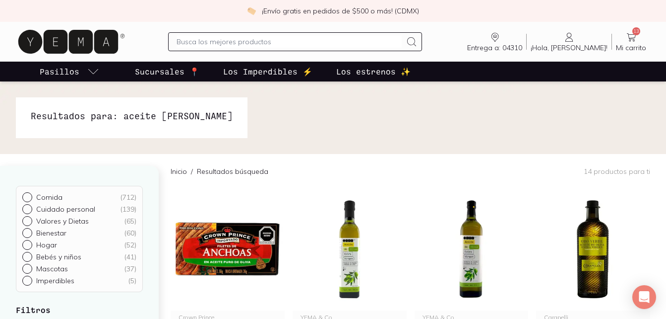
scroll to position [99, 0]
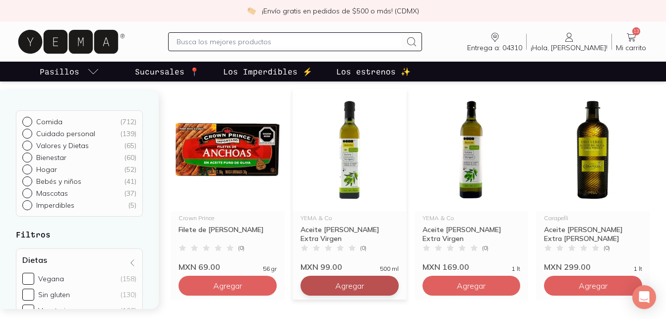
click at [381, 285] on button "Agregar" at bounding box center [350, 285] width 98 height 20
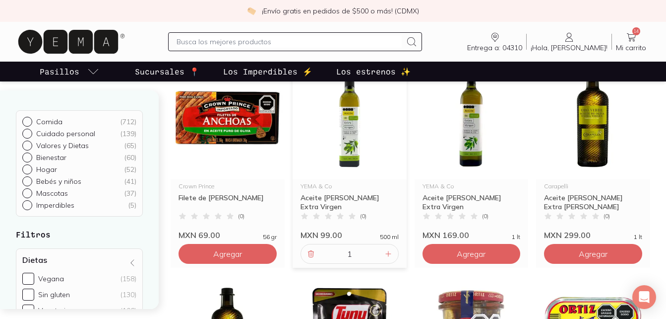
scroll to position [149, 0]
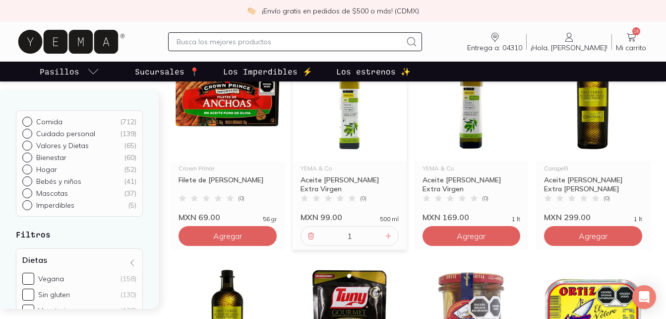
click at [638, 40] on icon at bounding box center [632, 37] width 12 height 12
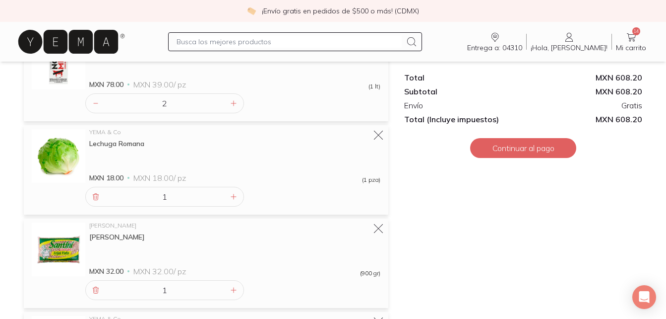
scroll to position [248, 0]
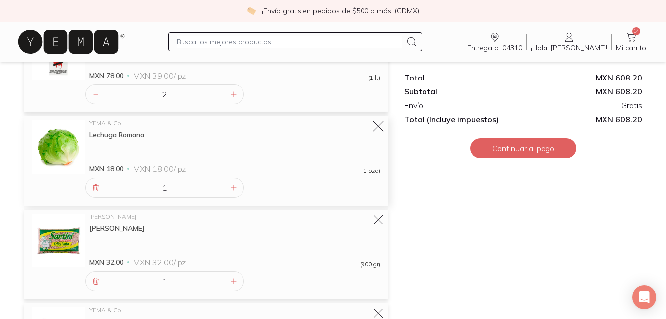
click at [381, 130] on icon at bounding box center [379, 127] width 14 height 14
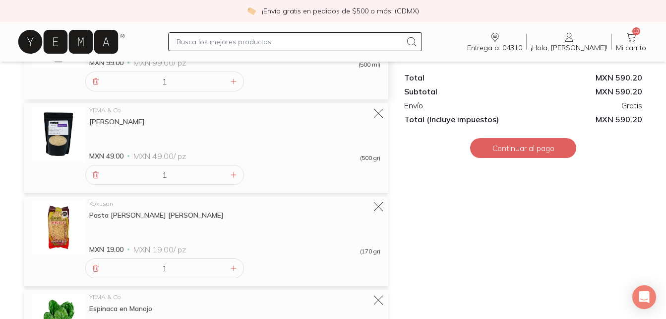
scroll to position [645, 0]
click at [382, 116] on icon at bounding box center [379, 113] width 14 height 14
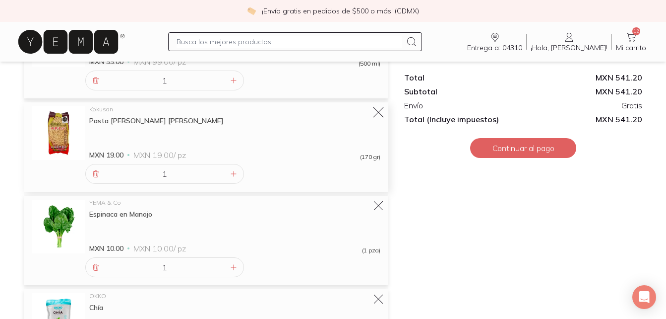
click at [381, 116] on icon at bounding box center [379, 113] width 14 height 14
click at [381, 116] on div "Kokusan Pasta [PERSON_NAME] Ramen Kokusan MXN 19.00 MXN 19.00 / pz (170 gr) 1" at bounding box center [206, 146] width 365 height 89
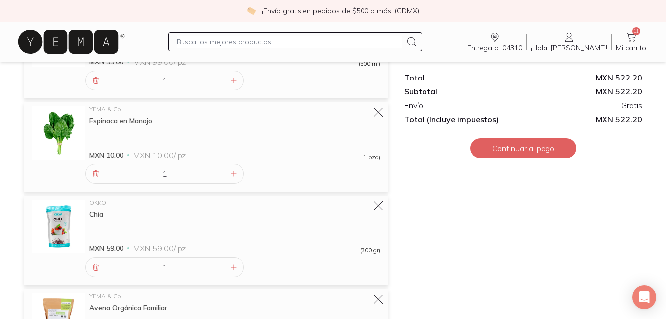
click at [381, 116] on icon at bounding box center [379, 112] width 12 height 12
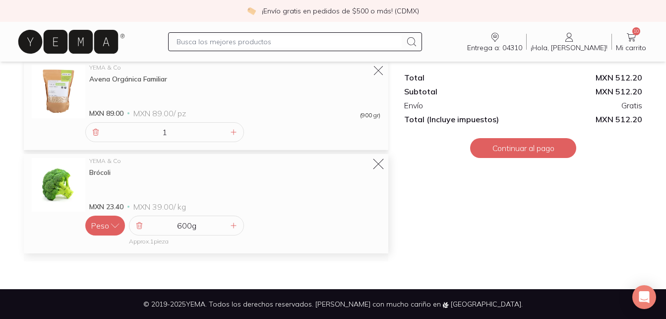
click at [377, 161] on icon at bounding box center [379, 164] width 14 height 14
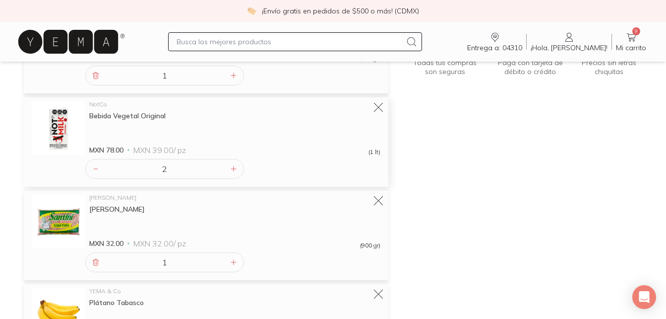
scroll to position [230, 0]
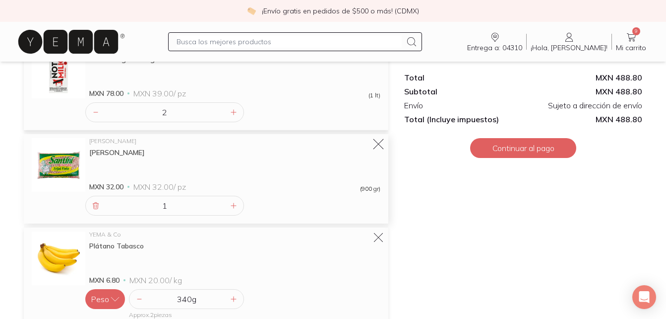
click at [378, 139] on icon at bounding box center [379, 144] width 14 height 14
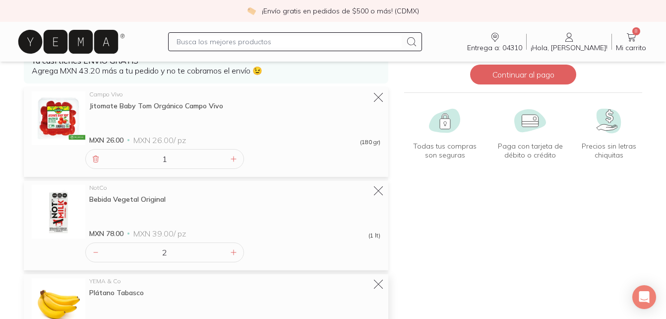
scroll to position [87, 0]
